Goal: Find specific page/section: Find specific page/section

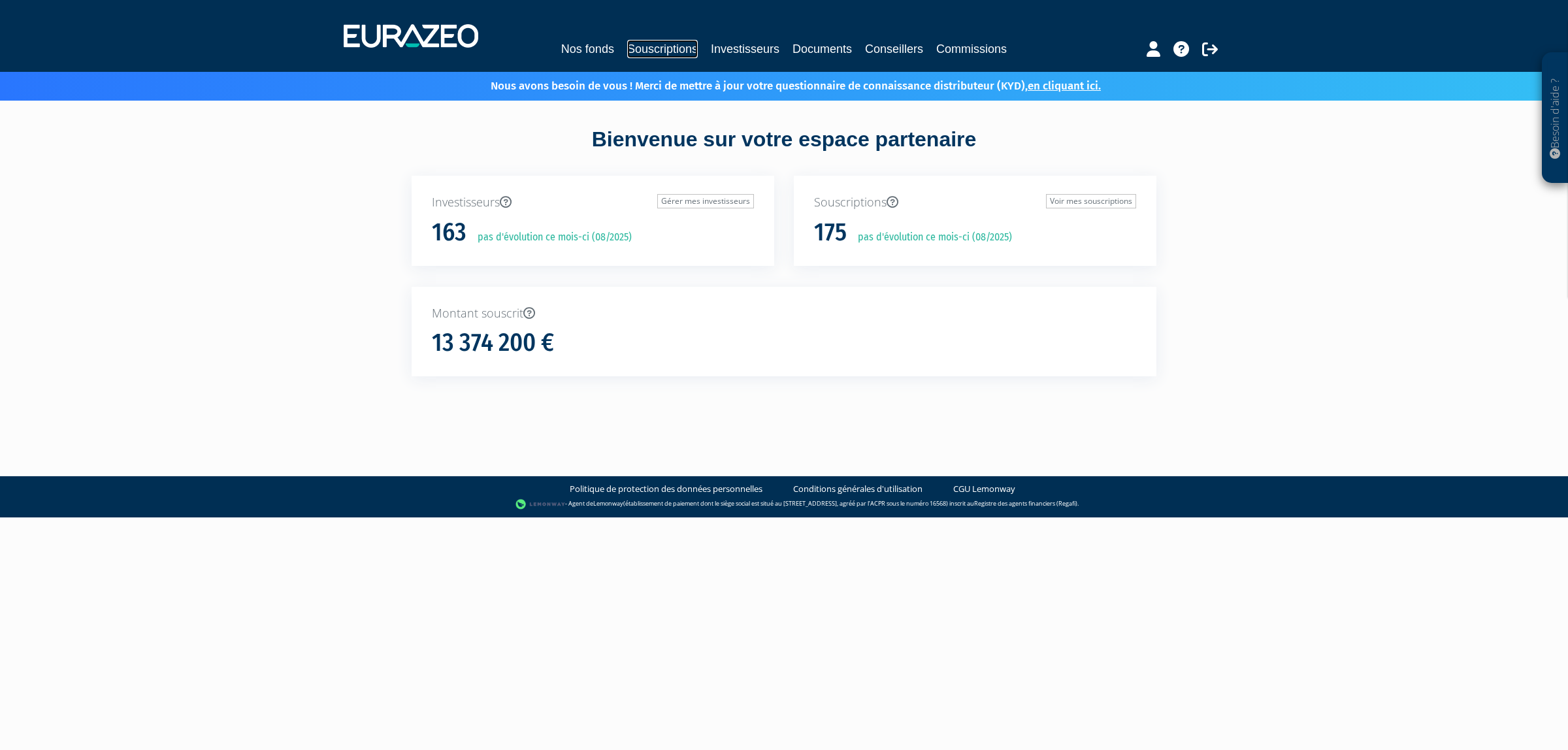
click at [671, 46] on link "Souscriptions" at bounding box center [662, 49] width 71 height 19
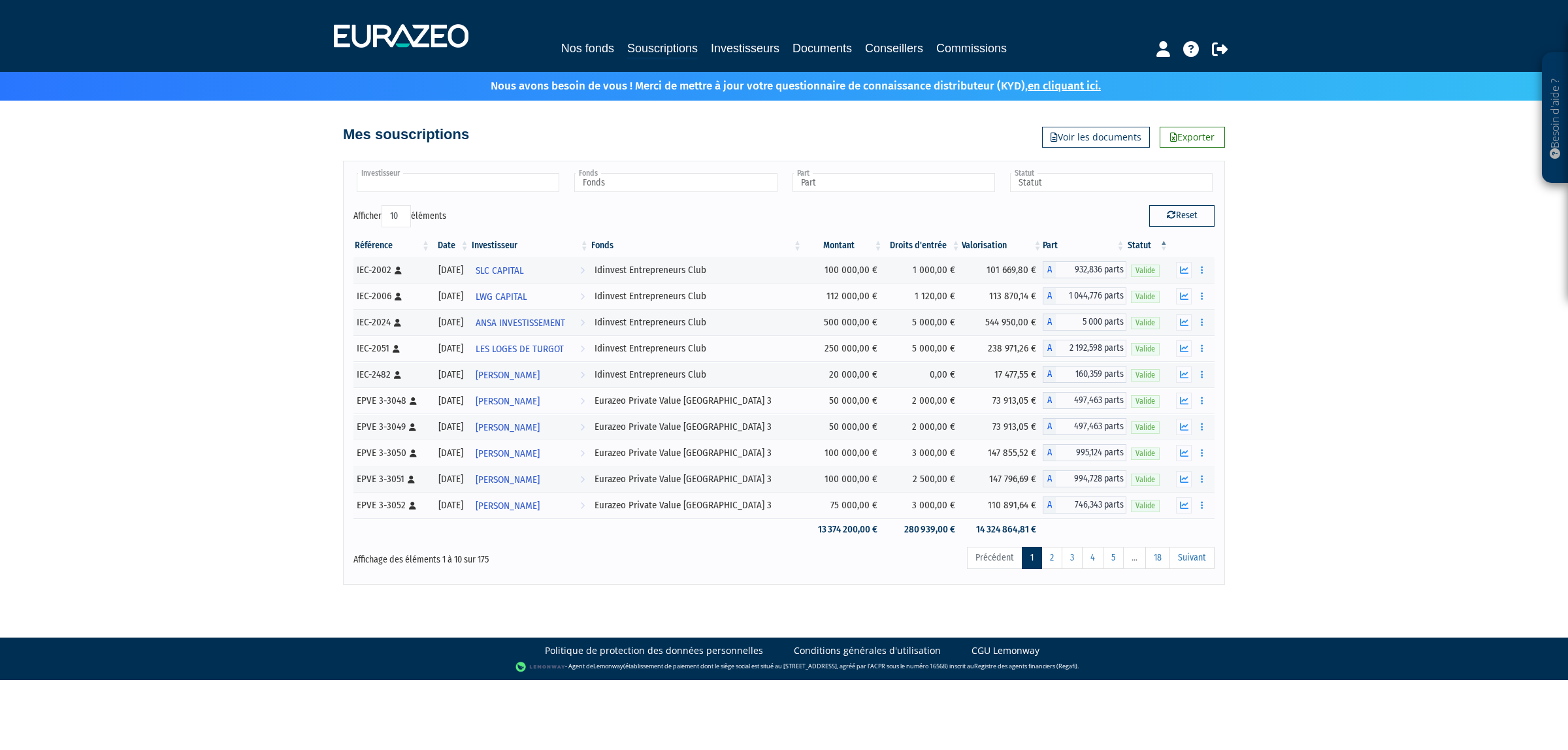
click at [480, 187] on input "text" at bounding box center [458, 183] width 202 height 19
type input "a"
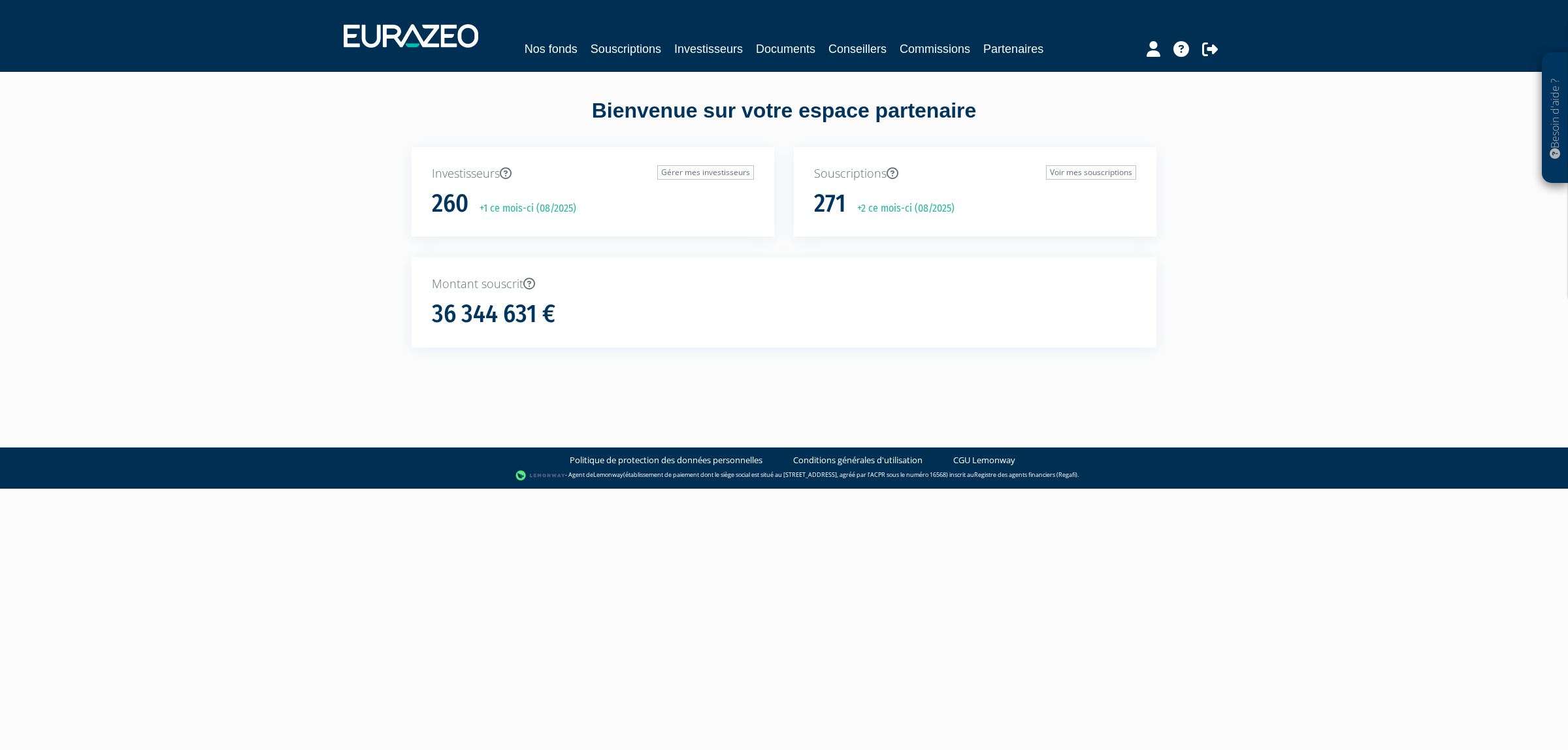
click at [609, 23] on div "Nos fonds Souscriptions Investisseurs Documents Conseillers Commissions Partena…" at bounding box center [784, 36] width 901 height 48
click at [627, 47] on link "Souscriptions" at bounding box center [626, 49] width 71 height 19
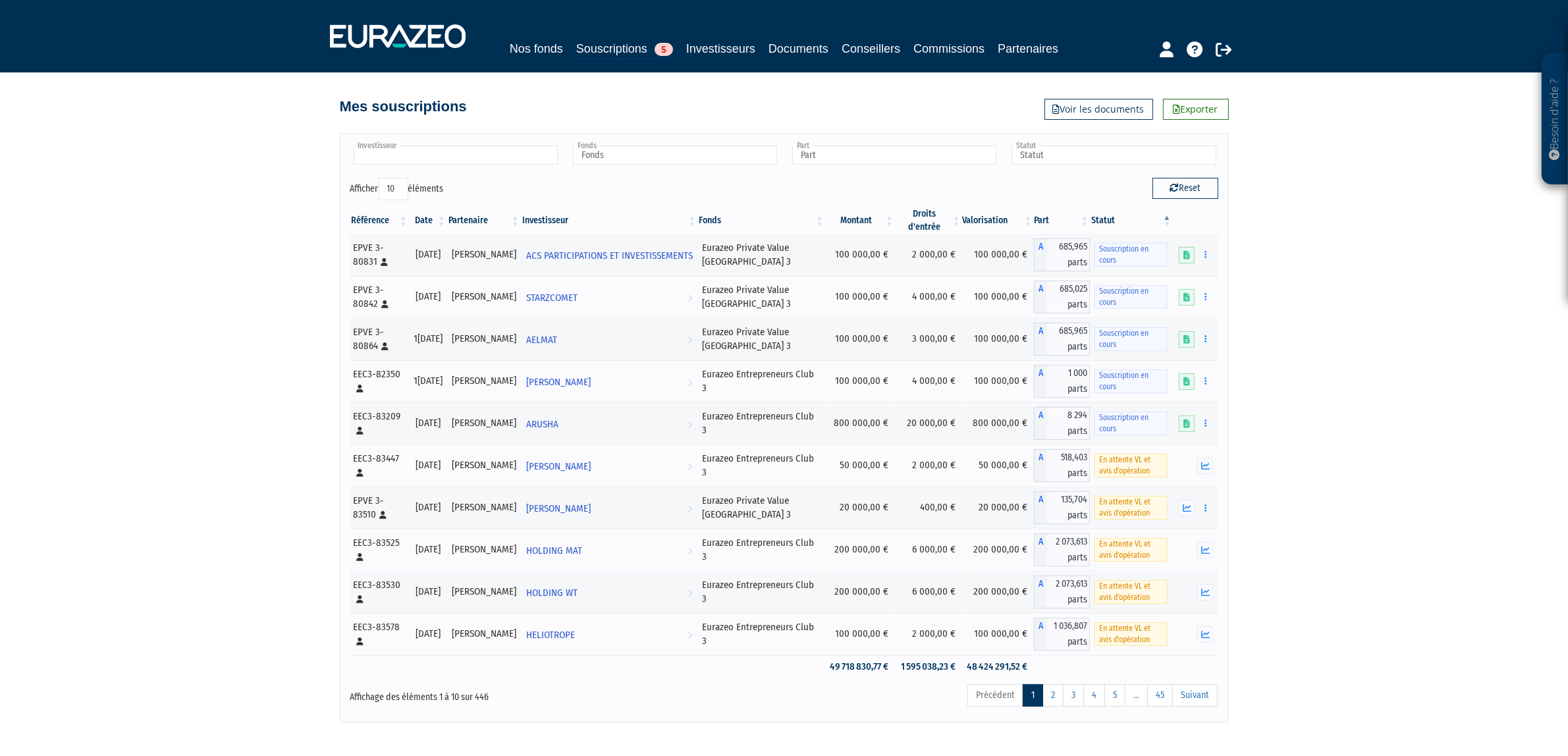
click at [462, 165] on input "text" at bounding box center [455, 155] width 204 height 19
type input "am"
click at [404, 201] on li "Am[PERSON_NAME]" at bounding box center [455, 193] width 208 height 17
